Goal: Transaction & Acquisition: Download file/media

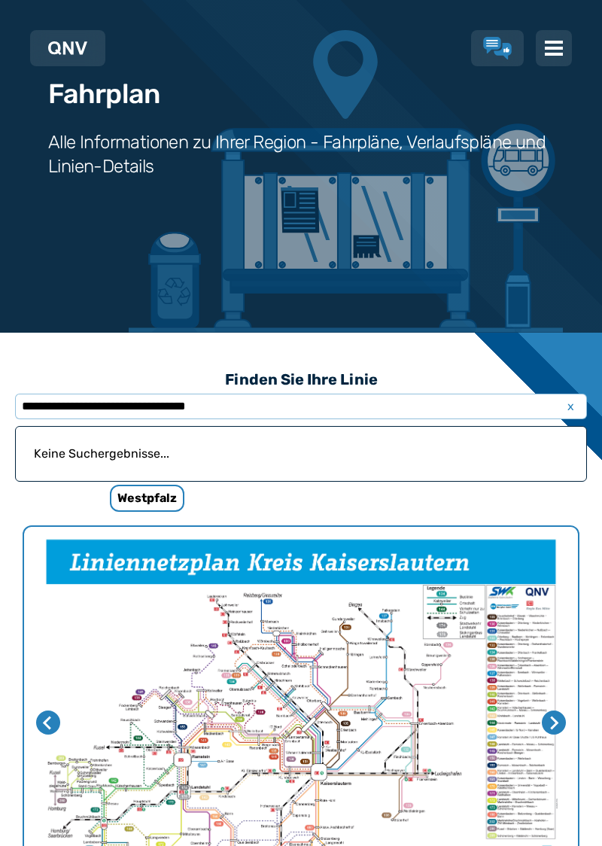
scroll to position [103, 0]
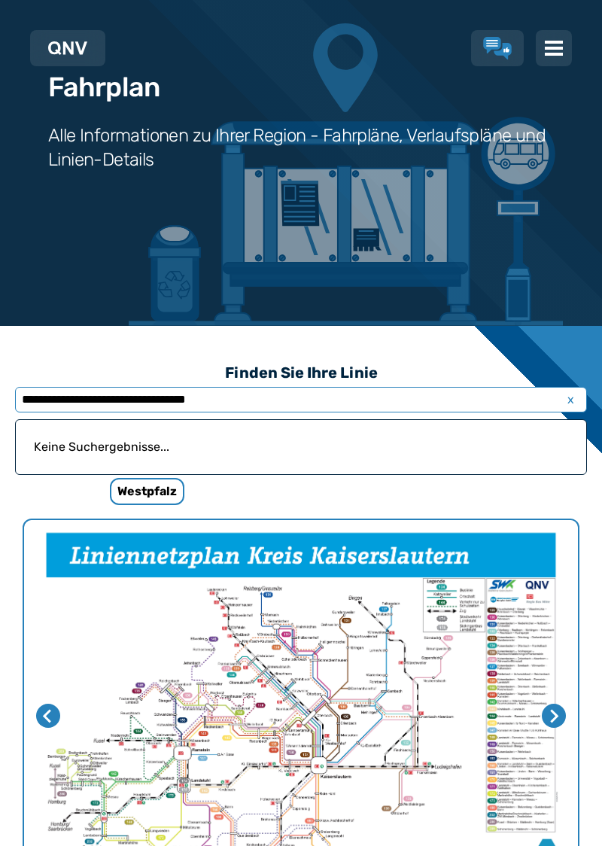
click at [181, 398] on input "**********" at bounding box center [301, 400] width 572 height 26
click at [274, 405] on input "**********" at bounding box center [301, 400] width 572 height 26
type input "**********"
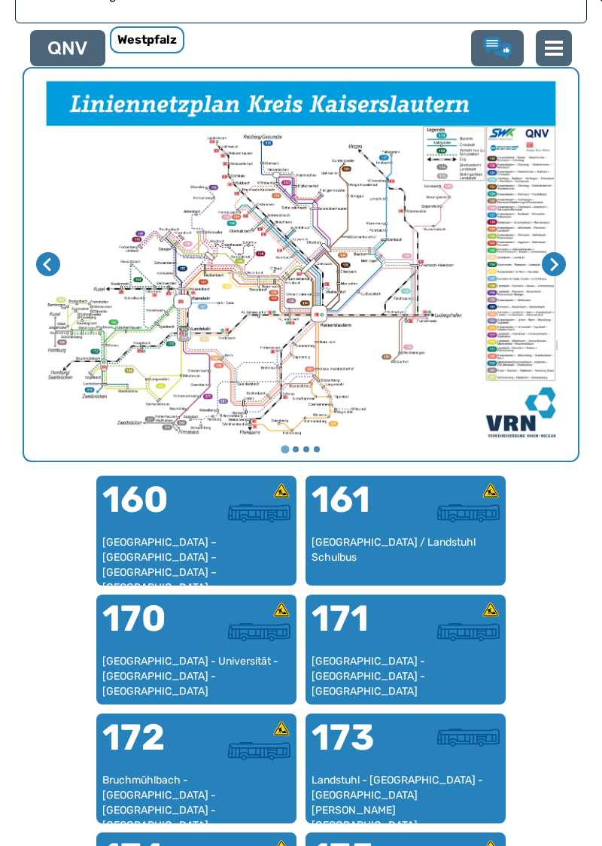
scroll to position [555, 0]
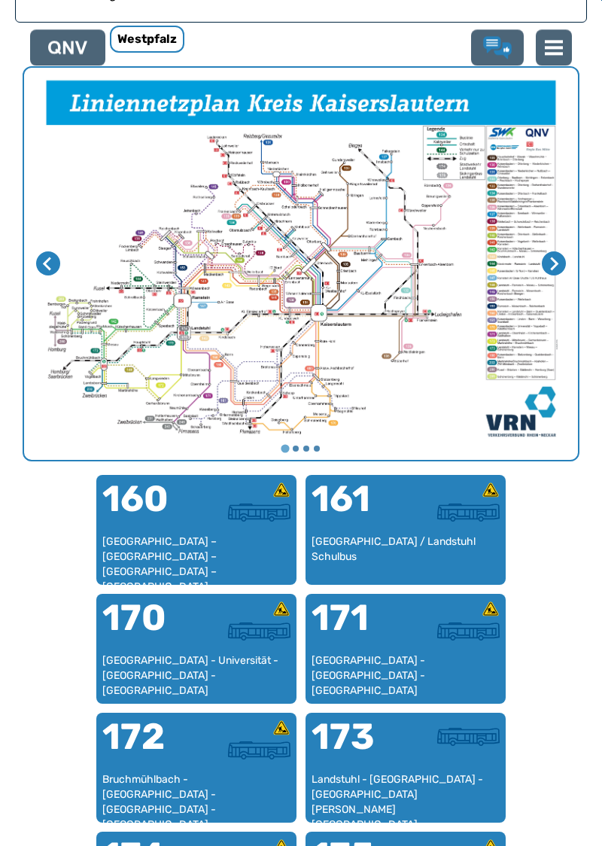
click at [175, 538] on div "[GEOGRAPHIC_DATA] – [GEOGRAPHIC_DATA] – [GEOGRAPHIC_DATA] – [GEOGRAPHIC_DATA] –…" at bounding box center [196, 557] width 188 height 44
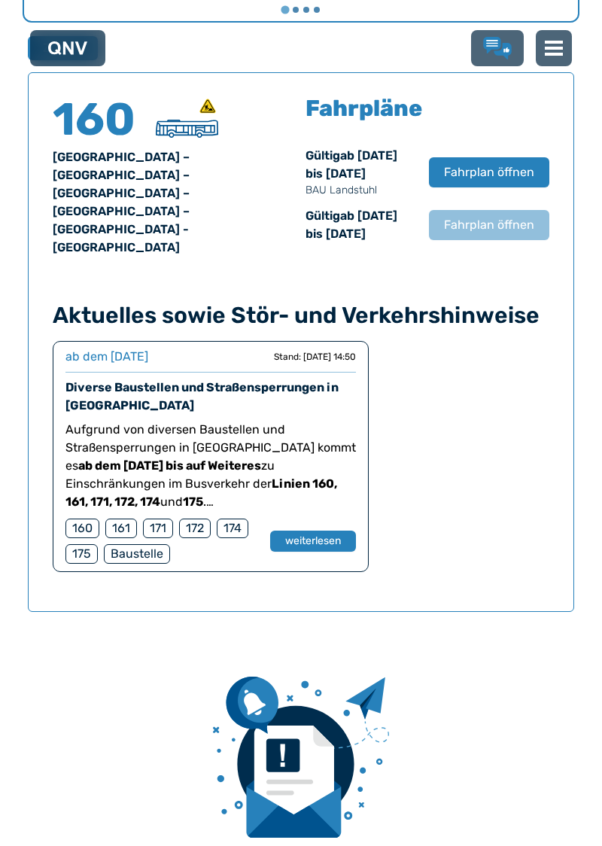
scroll to position [1025, 0]
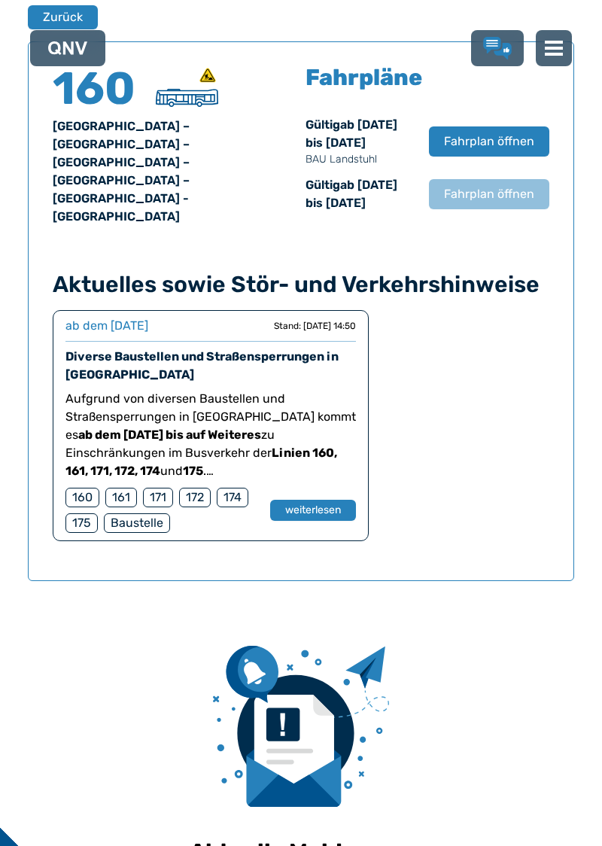
click at [327, 521] on button "weiterlesen" at bounding box center [313, 510] width 86 height 21
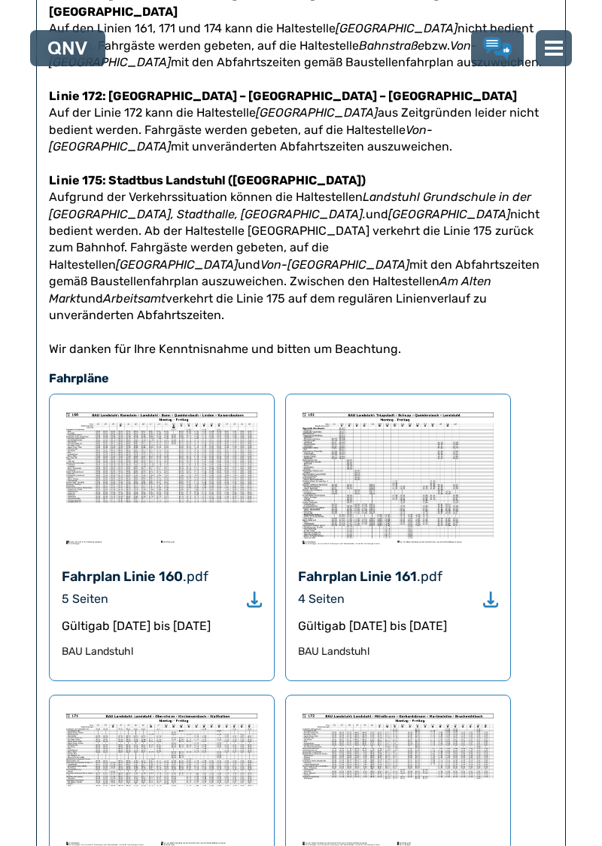
scroll to position [1280, 0]
click at [269, 539] on div "Fahrplan Linie 160 .pdf 5 Seiten Gültig ab [DATE] bis [DATE] BAU Landstuhl" at bounding box center [162, 537] width 226 height 288
click at [269, 546] on div "Fahrplan Linie 160 .pdf 5 Seiten Gültig ab [DATE] bis [DATE] BAU Landstuhl" at bounding box center [162, 537] width 226 height 288
click at [255, 591] on use "Download" at bounding box center [254, 599] width 15 height 16
click at [134, 565] on div "Fahrplan Linie 160" at bounding box center [122, 575] width 121 height 21
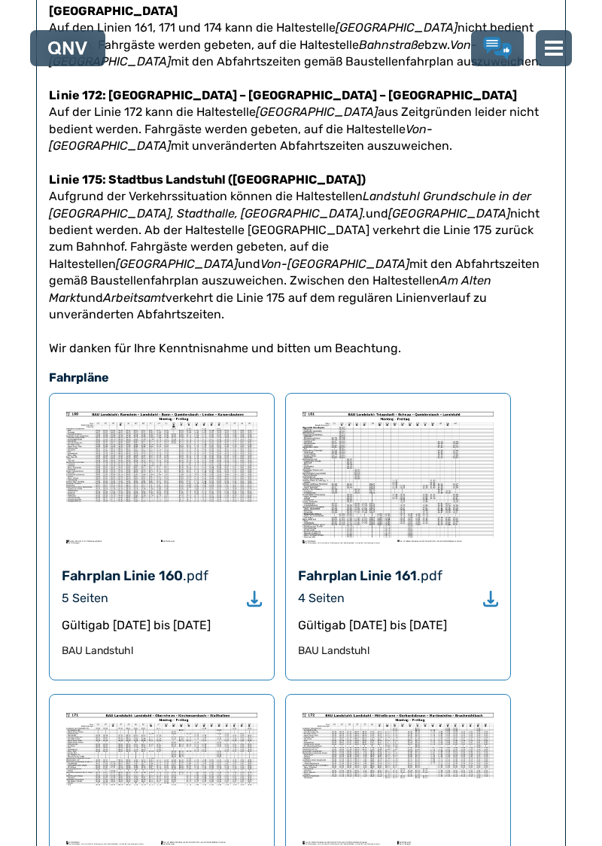
click at [161, 565] on div "Fahrplan Linie 160" at bounding box center [122, 575] width 121 height 21
click at [143, 420] on img at bounding box center [162, 477] width 200 height 143
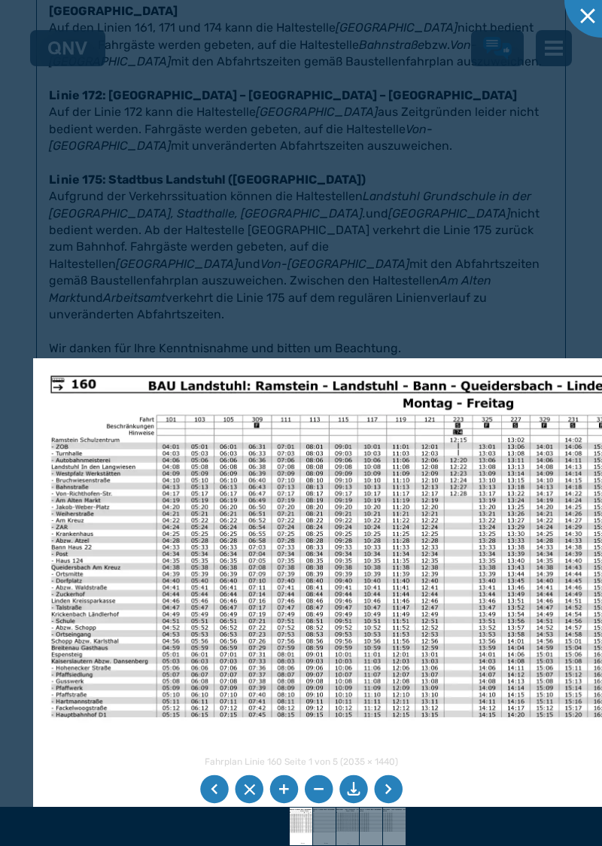
click at [394, 804] on li at bounding box center [388, 789] width 29 height 29
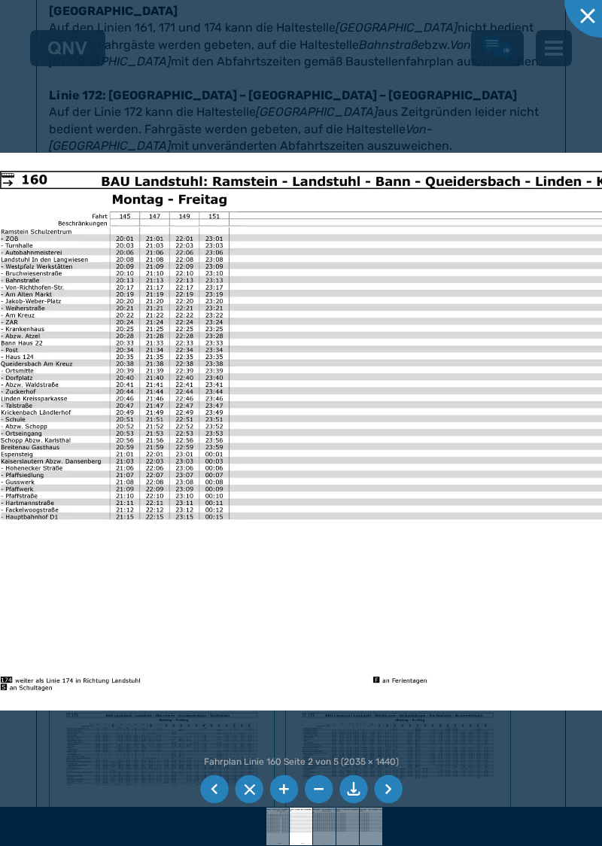
click at [396, 804] on li at bounding box center [388, 789] width 29 height 29
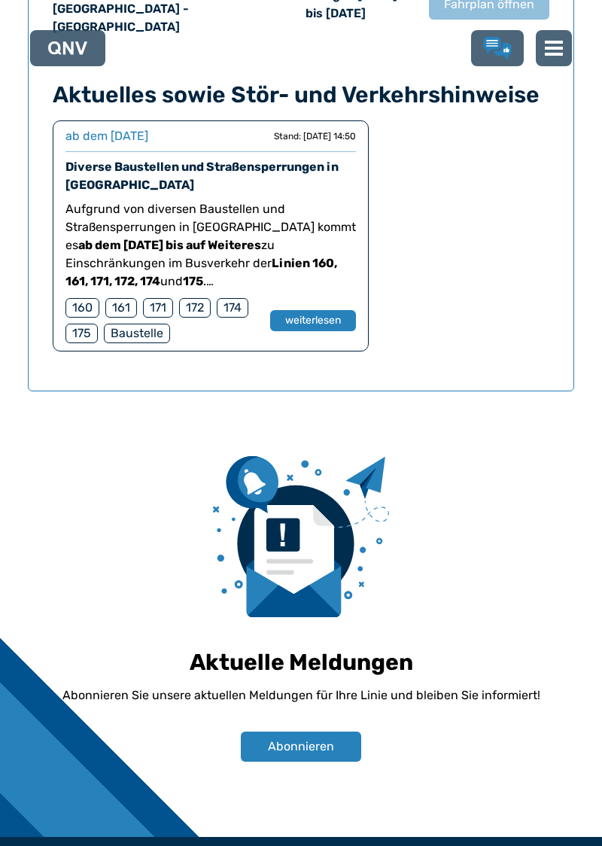
scroll to position [1335, 0]
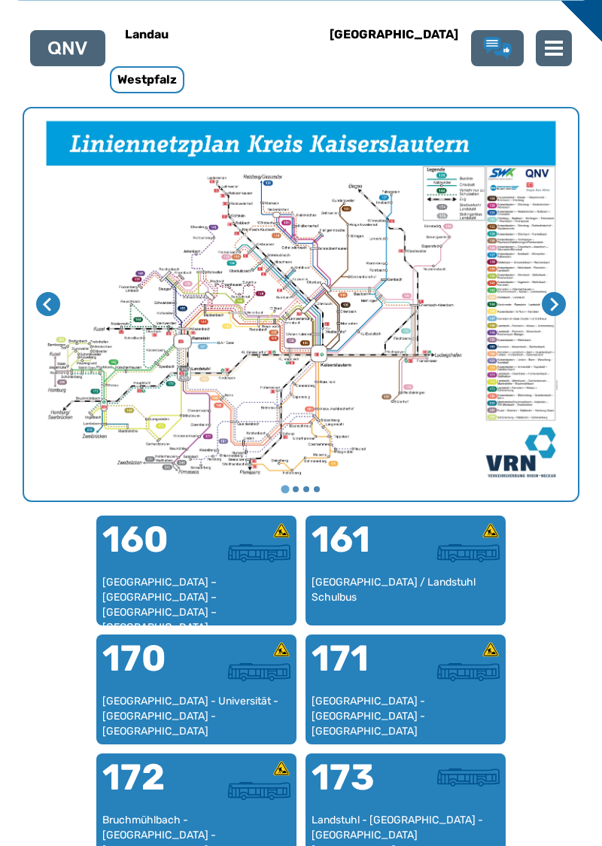
scroll to position [509, 0]
